Goal: Task Accomplishment & Management: Complete application form

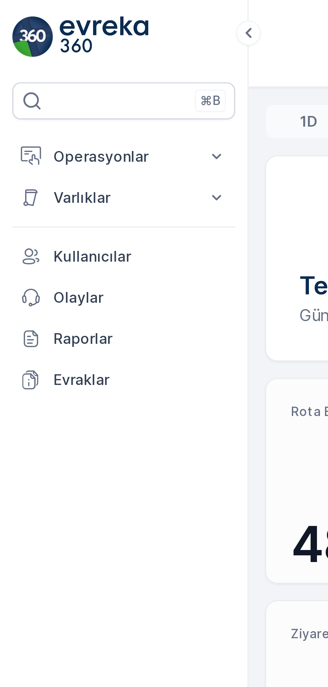
click at [65, 51] on button "Operasyonlar" at bounding box center [40, 50] width 72 height 13
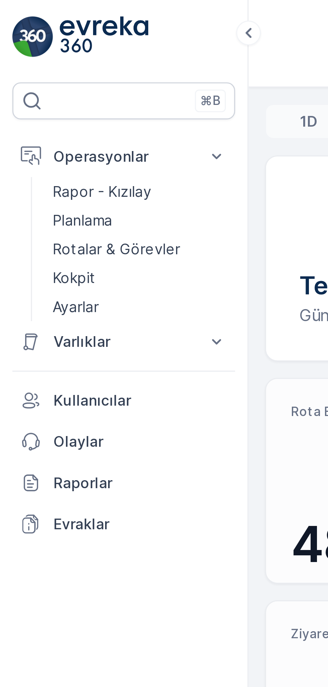
click at [30, 91] on p "Kokpit" at bounding box center [24, 90] width 14 height 7
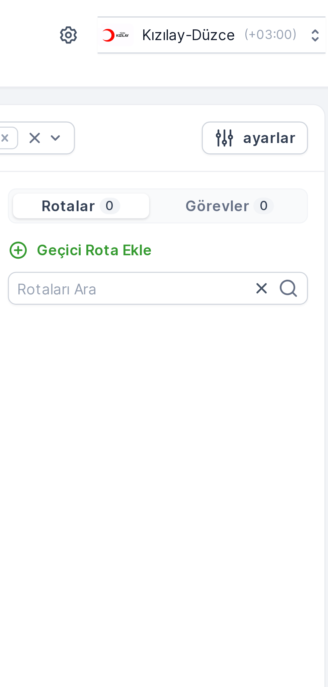
click at [245, 79] on p "Geçici Rota Ekle" at bounding box center [247, 81] width 37 height 7
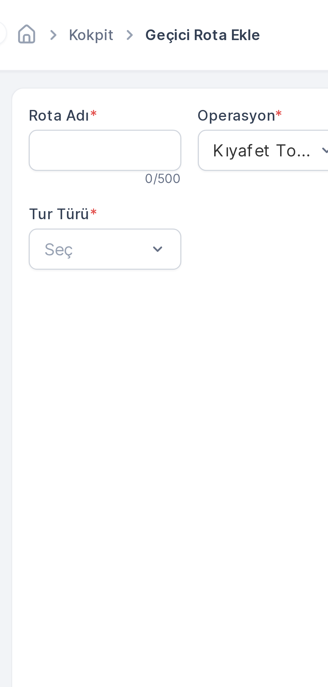
click at [125, 45] on Adı "Rota Adı" at bounding box center [116, 48] width 49 height 13
type Adı "GÖLYAKA"
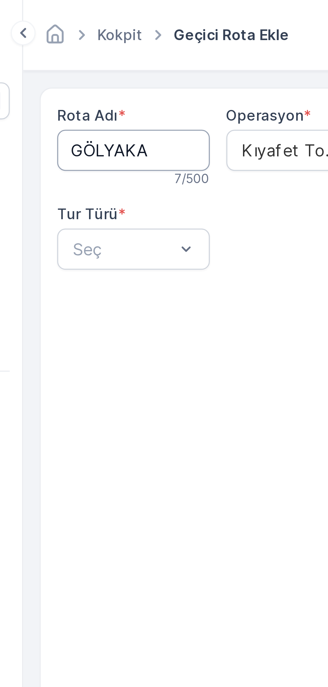
click at [123, 46] on Adı "GÖLYAKA" at bounding box center [116, 48] width 49 height 13
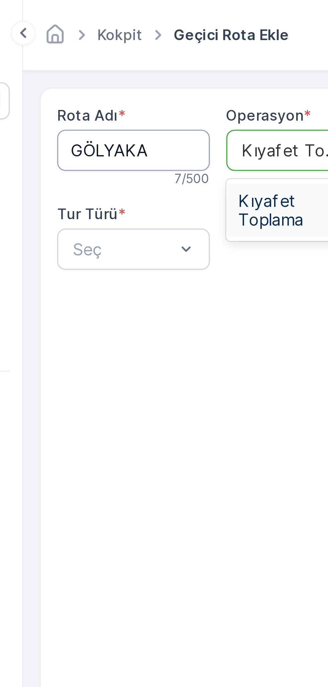
click at [158, 65] on span "Kıyafet Toplama" at bounding box center [170, 68] width 41 height 12
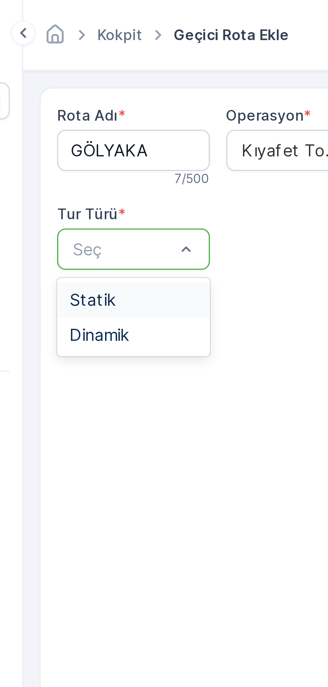
click at [112, 94] on div "Statik" at bounding box center [116, 97] width 41 height 6
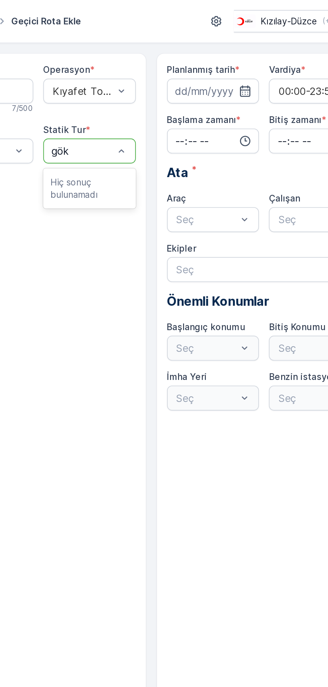
type input "gö"
click at [168, 95] on span "GÖLYAKA" at bounding box center [162, 97] width 25 height 6
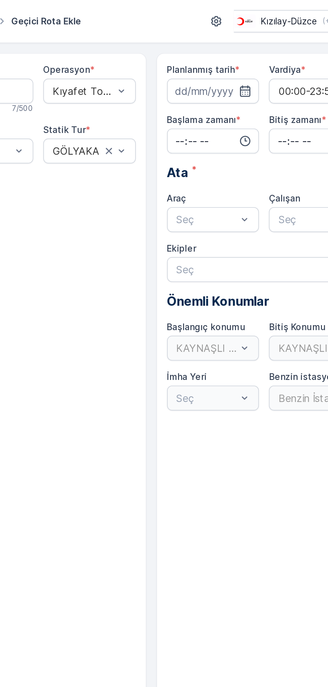
click at [251, 50] on input at bounding box center [237, 48] width 49 height 13
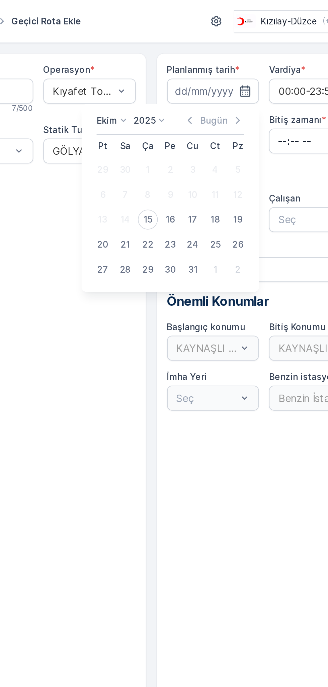
click at [204, 120] on div "15" at bounding box center [202, 117] width 11 height 11
type input "15.10.2025"
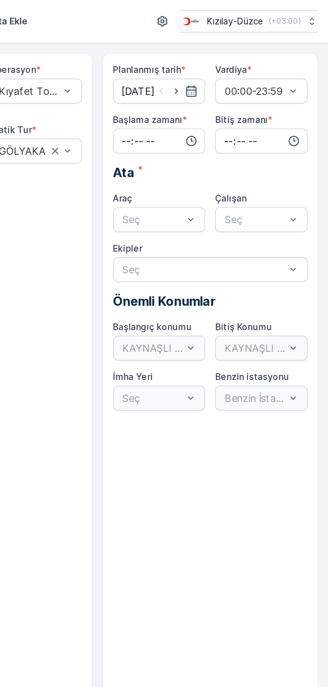
click at [234, 77] on input "time" at bounding box center [237, 75] width 49 height 13
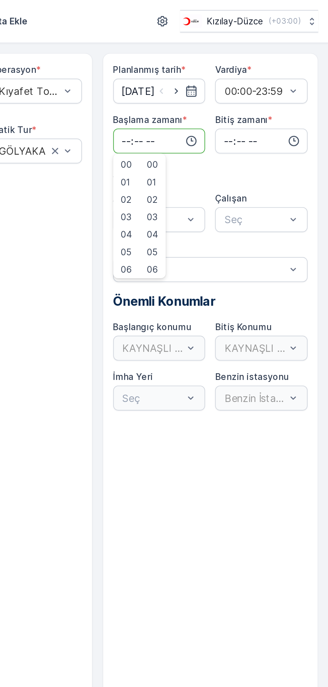
type input "07:58"
click at [280, 70] on input "time" at bounding box center [291, 75] width 49 height 13
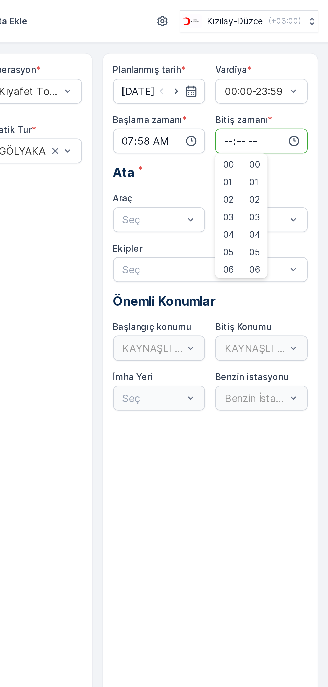
type input "18:00"
click at [235, 133] on span "06 DCG 614" at bounding box center [232, 134] width 31 height 6
click at [227, 75] on input "07:58" at bounding box center [237, 75] width 49 height 13
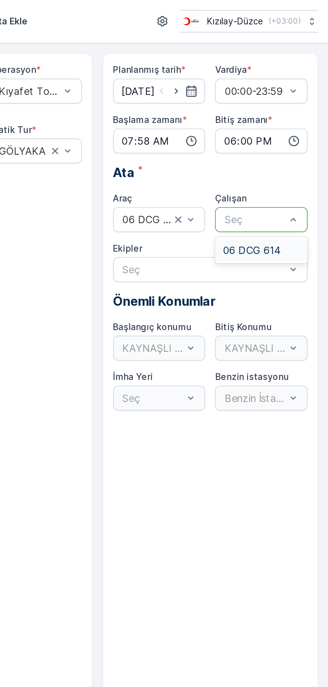
click at [284, 135] on span "06 DCG 614" at bounding box center [286, 134] width 31 height 6
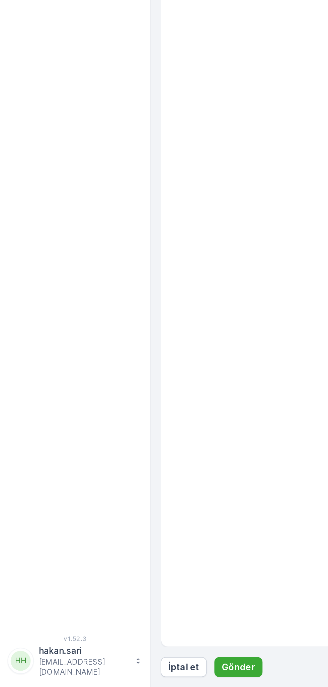
click at [127, 676] on p "Gönder" at bounding box center [128, 676] width 18 height 7
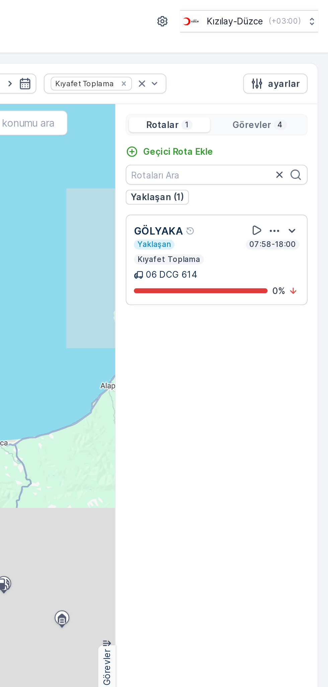
click at [152, 238] on div "4 + − Uydu Yol haritası Arazi Karışık Leaflet Vekil Durumu Hareket halinde Sabi…" at bounding box center [149, 369] width 127 height 626
click at [152, 293] on div "4 + − Uydu Yol haritası Arazi Karışık Leaflet Vekil Durumu Hareket halinde Sabi…" at bounding box center [149, 369] width 127 height 626
click at [152, 257] on div "4 + − Uydu Yol haritası Arazi Karışık Leaflet Vekil Durumu Hareket halinde Sabi…" at bounding box center [149, 369] width 127 height 626
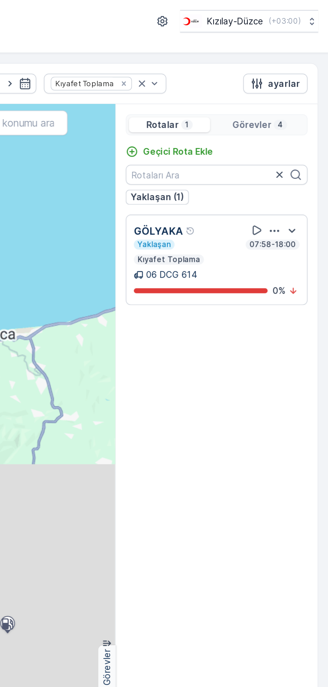
click at [152, 293] on div "4 + − Uydu Yol haritası Arazi Karışık Leaflet Vekil Durumu Hareket halinde Sabi…" at bounding box center [149, 369] width 127 height 626
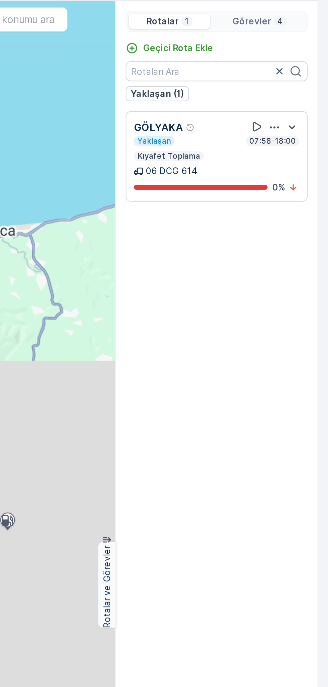
click at [152, 274] on div "4 + − Uydu Yol haritası Arazi Karışık Leaflet Vekil Durumu Hareket halinde Sabi…" at bounding box center [149, 369] width 127 height 626
click at [152, 275] on div "4 + − Uydu Yol haritası Arazi Karışık Leaflet Vekil Durumu Hareket halinde Sabi…" at bounding box center [149, 369] width 127 height 626
click at [152, 273] on div "4 + − Uydu Yol haritası Arazi Karışık Leaflet Vekil Durumu Hareket halinde Sabi…" at bounding box center [149, 369] width 127 height 626
